Goal: Task Accomplishment & Management: Manage account settings

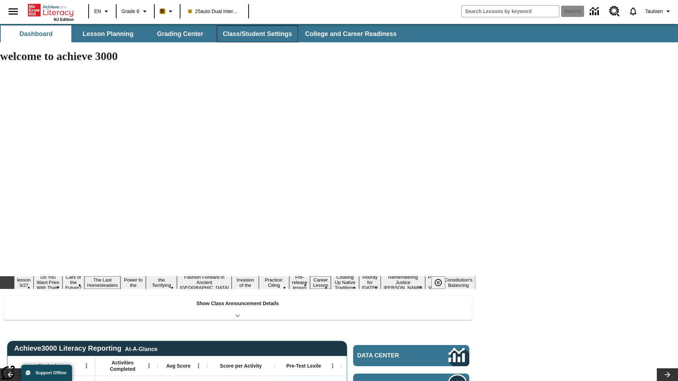
click at [256, 34] on button "Class/Student Settings" at bounding box center [257, 33] width 81 height 17
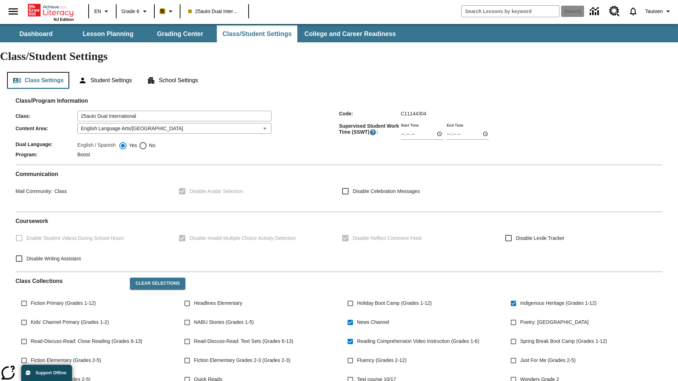
click at [38, 72] on button "Class Settings" at bounding box center [38, 80] width 62 height 17
click at [106, 72] on button "Student Settings" at bounding box center [105, 80] width 65 height 17
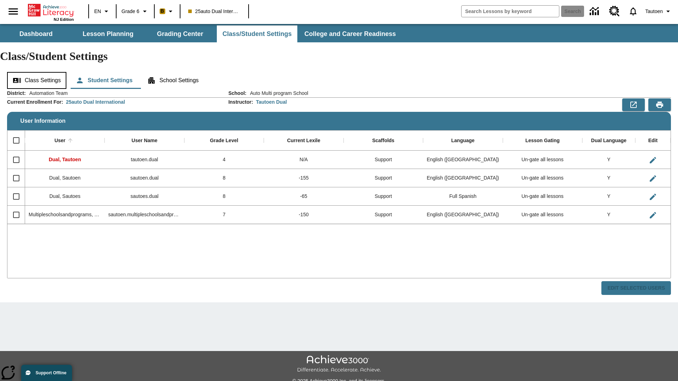
click at [37, 72] on button "Class Settings" at bounding box center [36, 80] width 59 height 17
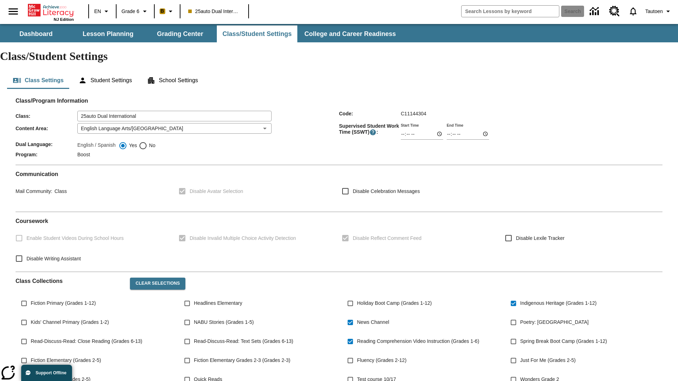
click at [150, 142] on span "No" at bounding box center [151, 145] width 8 height 7
click at [147, 142] on input "No" at bounding box center [143, 146] width 8 height 8
radio input "true"
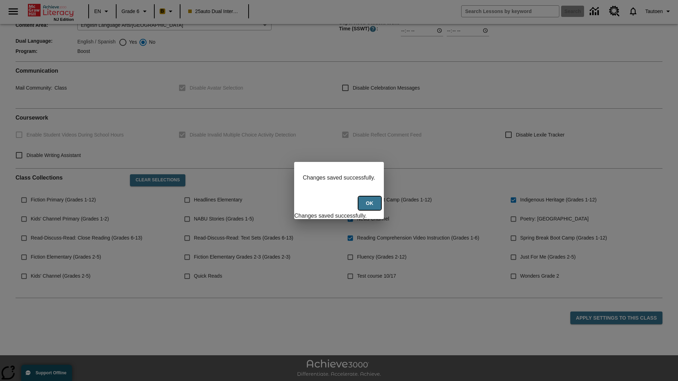
click at [370, 207] on button "Ok" at bounding box center [369, 204] width 23 height 14
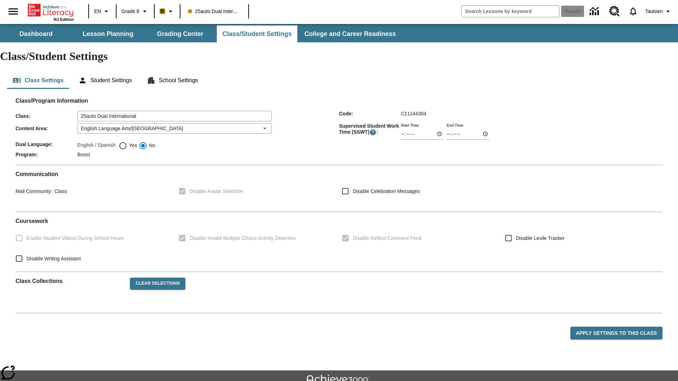
scroll to position [103, 0]
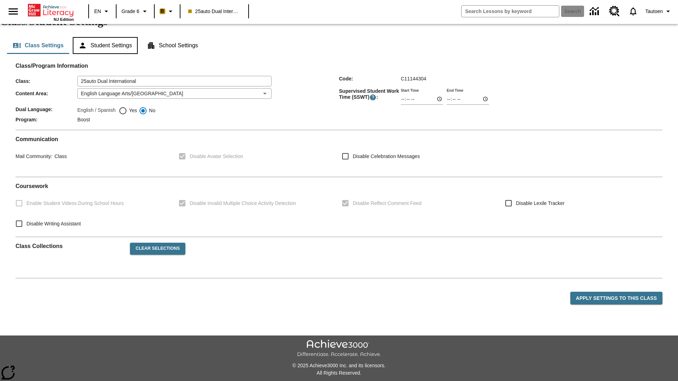
click at [106, 54] on button "Student Settings" at bounding box center [105, 45] width 65 height 17
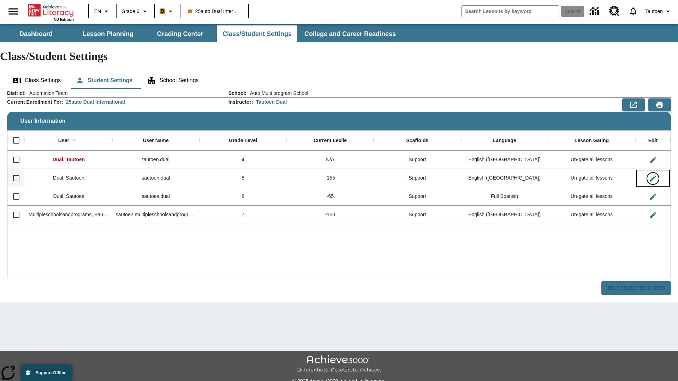
click at [652, 175] on icon "Edit User" at bounding box center [652, 178] width 6 height 6
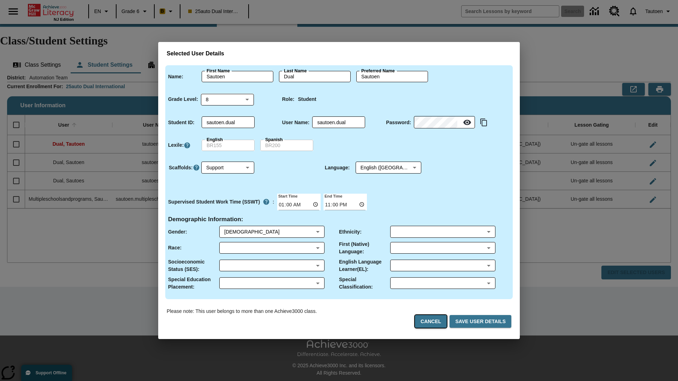
click at [433, 322] on button "Cancel" at bounding box center [431, 321] width 32 height 13
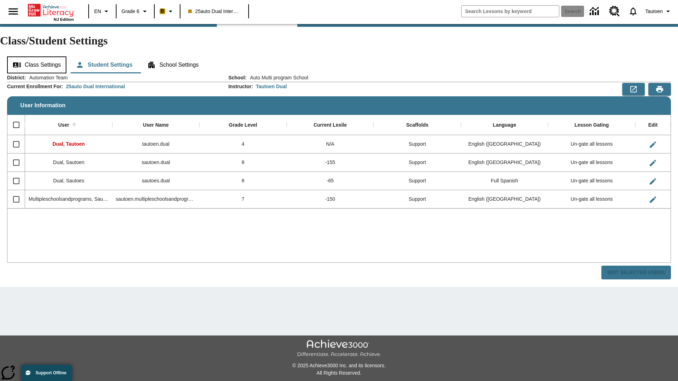
click at [37, 56] on button "Class Settings" at bounding box center [36, 64] width 59 height 17
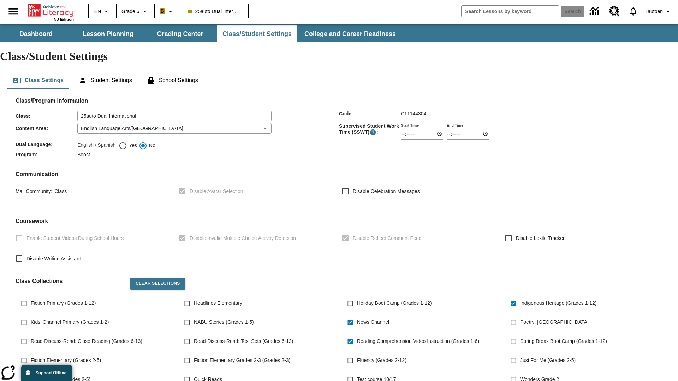
click at [131, 142] on span "Yes" at bounding box center [132, 145] width 10 height 7
click at [127, 142] on input "Yes" at bounding box center [123, 146] width 8 height 8
radio input "true"
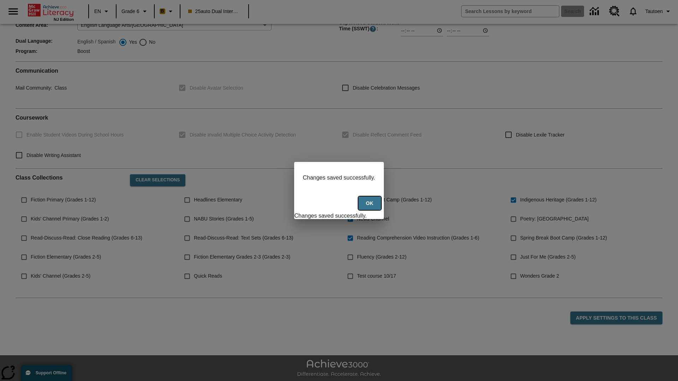
click at [370, 207] on button "Ok" at bounding box center [369, 204] width 23 height 14
